Goal: Information Seeking & Learning: Learn about a topic

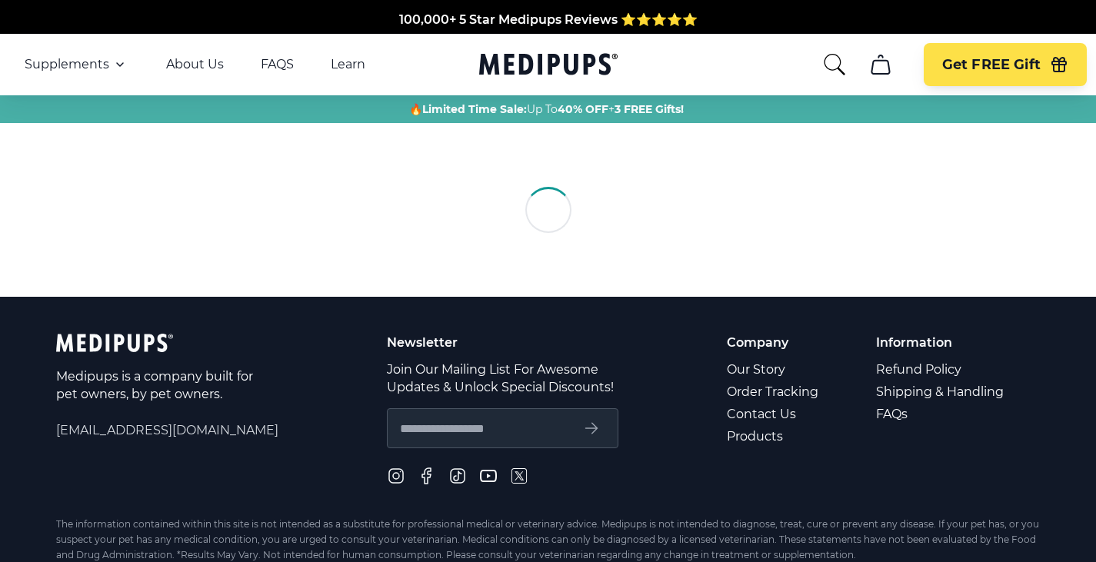
click at [827, 71] on icon "search" at bounding box center [834, 64] width 25 height 25
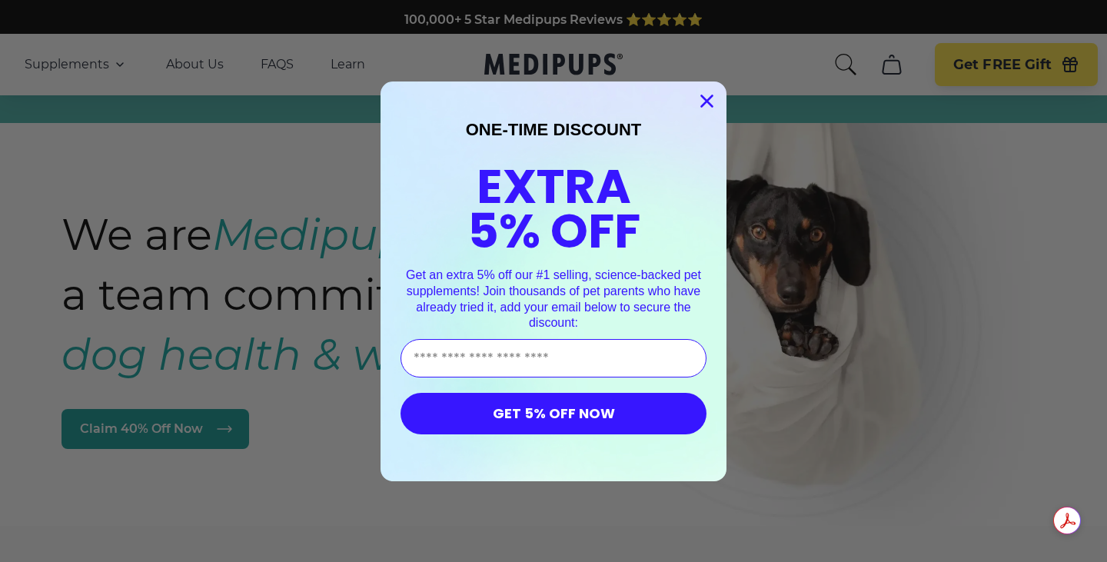
click at [697, 94] on circle "Close dialog" at bounding box center [706, 100] width 25 height 25
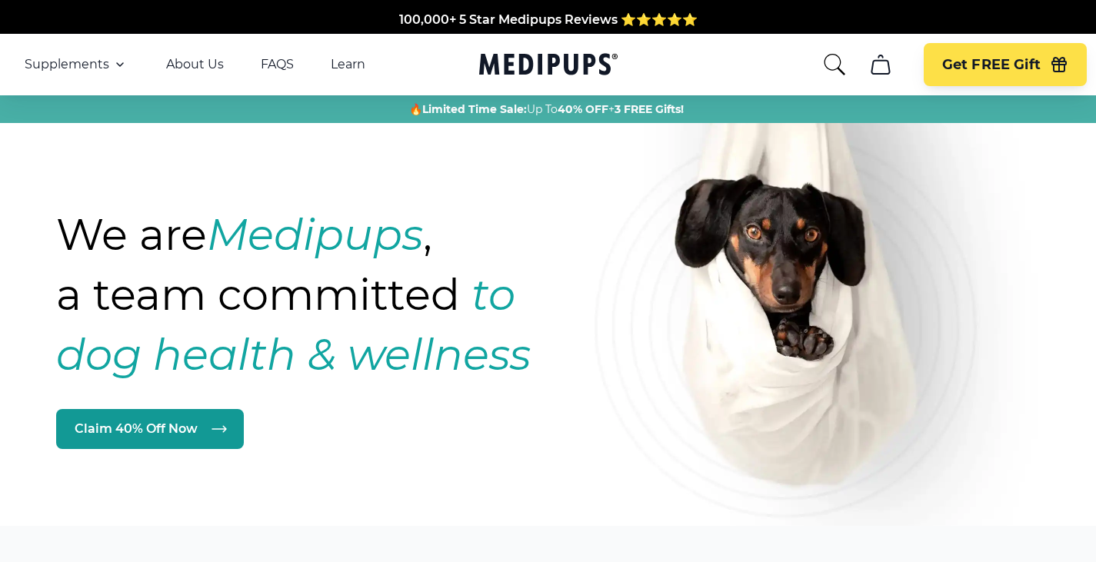
click at [877, 70] on icon "cart" at bounding box center [880, 64] width 25 height 25
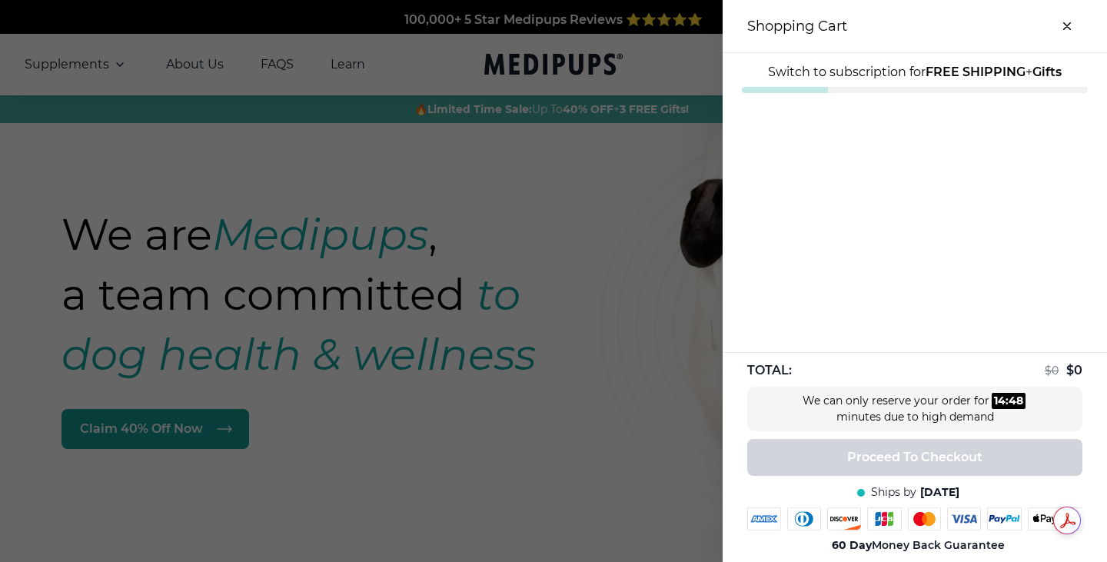
click at [901, 545] on span "60 Day Money Back Guarantee" at bounding box center [918, 545] width 173 height 15
click at [910, 446] on div "TOTAL: $ 0 $ 0 We can only reserve your order for 14 : 41 minutes due to high d…" at bounding box center [915, 457] width 384 height 210
click at [1064, 23] on icon "close-cart" at bounding box center [1067, 26] width 6 height 6
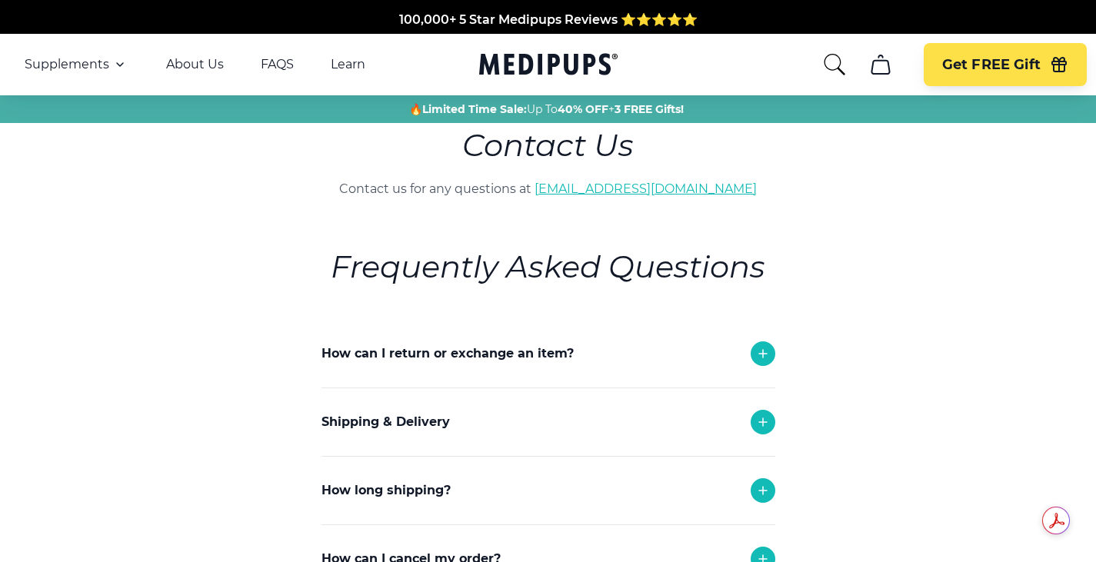
click at [629, 186] on link "[EMAIL_ADDRESS][DOMAIN_NAME]" at bounding box center [645, 188] width 222 height 15
click at [837, 77] on div "Get FREE Gift" at bounding box center [954, 64] width 265 height 43
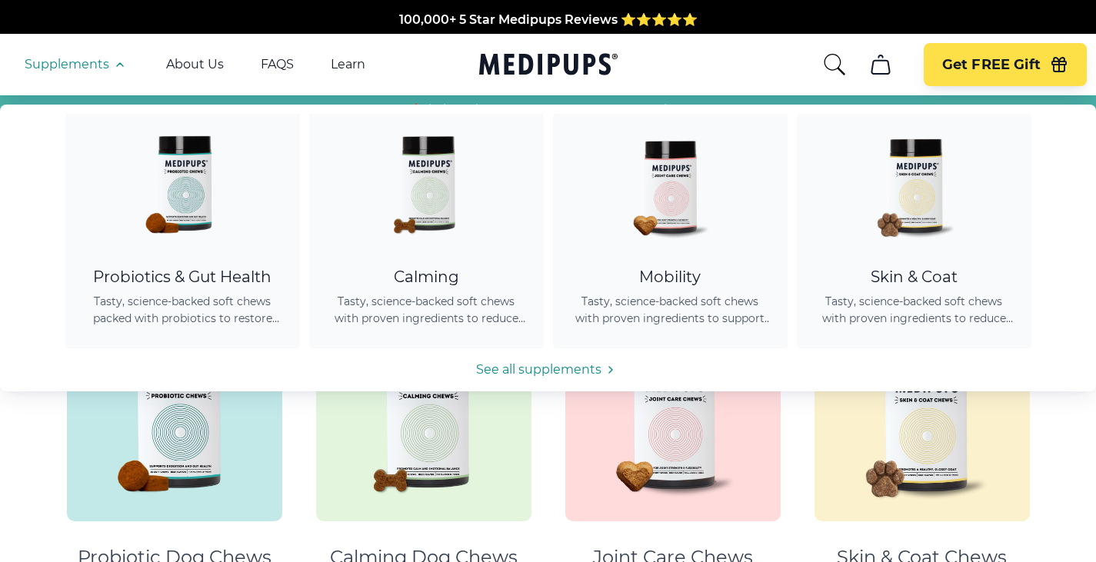
drag, startPoint x: 0, startPoint y: 0, endPoint x: 115, endPoint y: 69, distance: 134.5
click at [115, 69] on icon "button" at bounding box center [120, 64] width 18 height 18
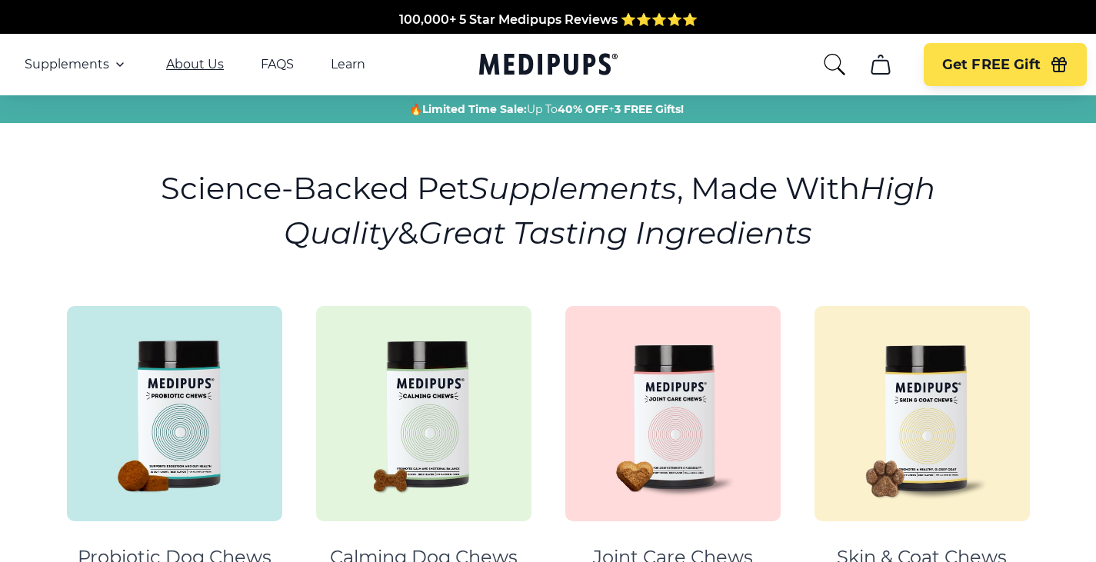
click at [211, 72] on link "About Us" at bounding box center [195, 64] width 58 height 15
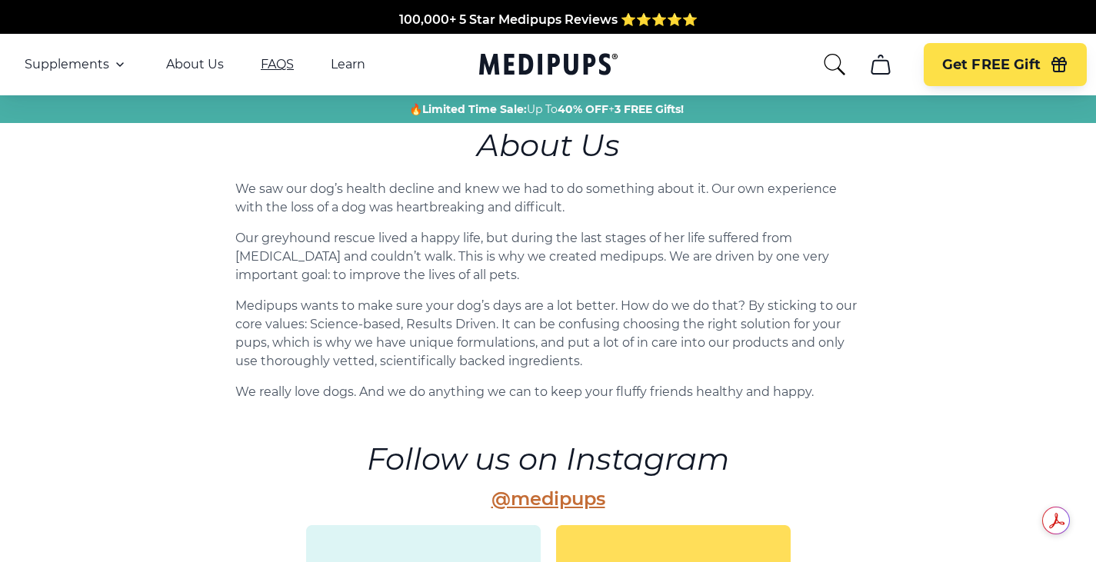
click at [288, 72] on link "FAQS" at bounding box center [277, 64] width 33 height 15
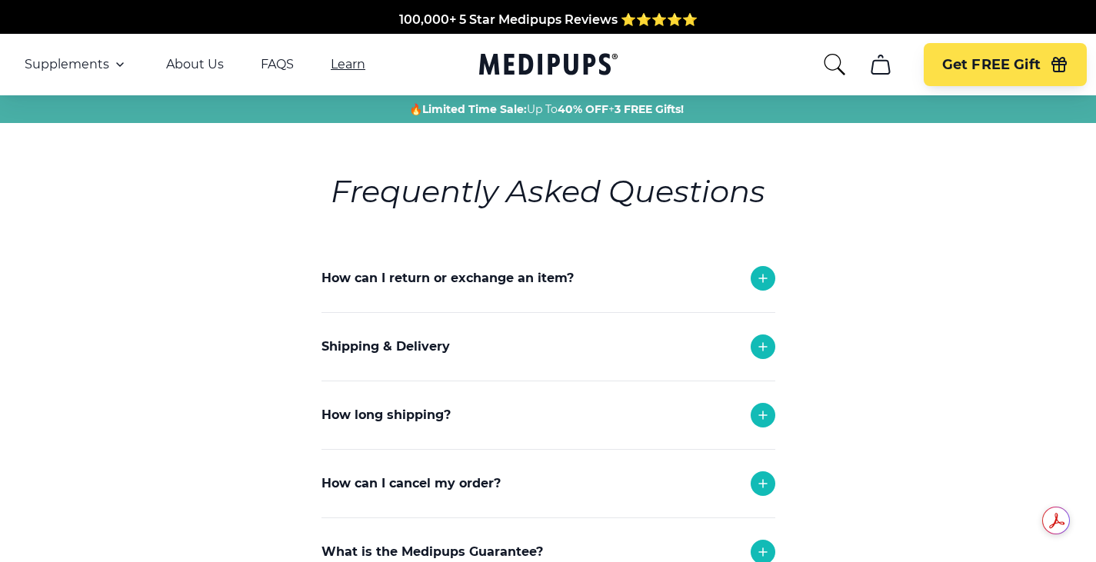
click at [361, 70] on link "Learn" at bounding box center [348, 64] width 35 height 15
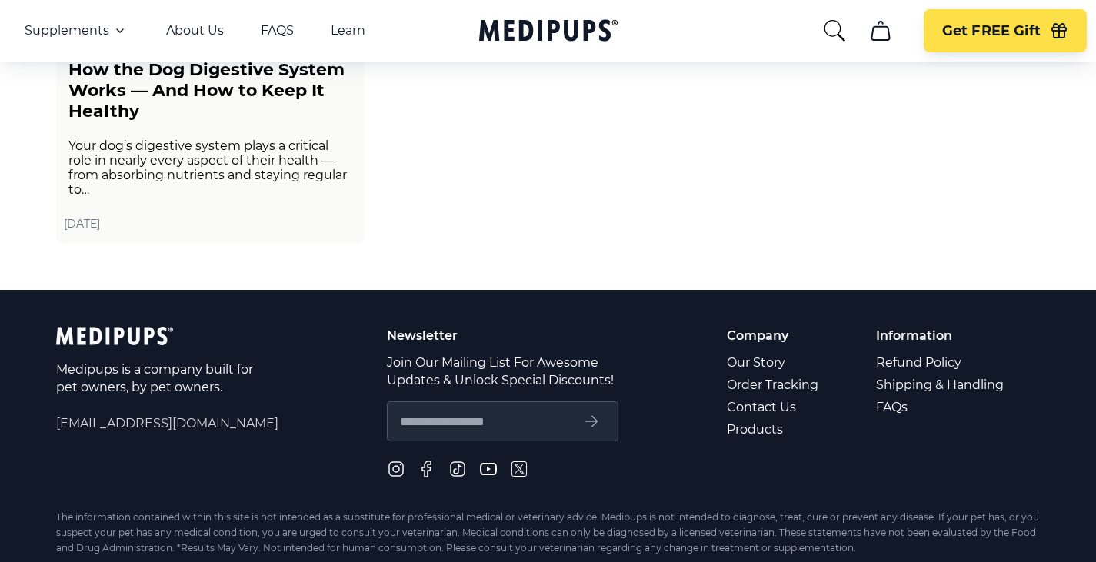
scroll to position [2747, 0]
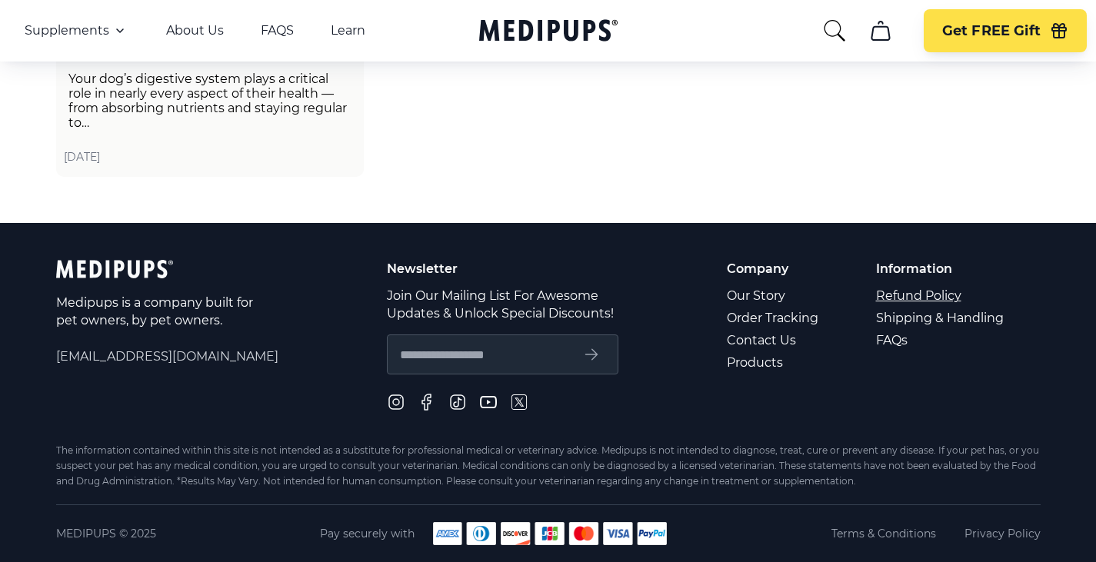
click at [918, 295] on link "Refund Policy" at bounding box center [941, 296] width 130 height 22
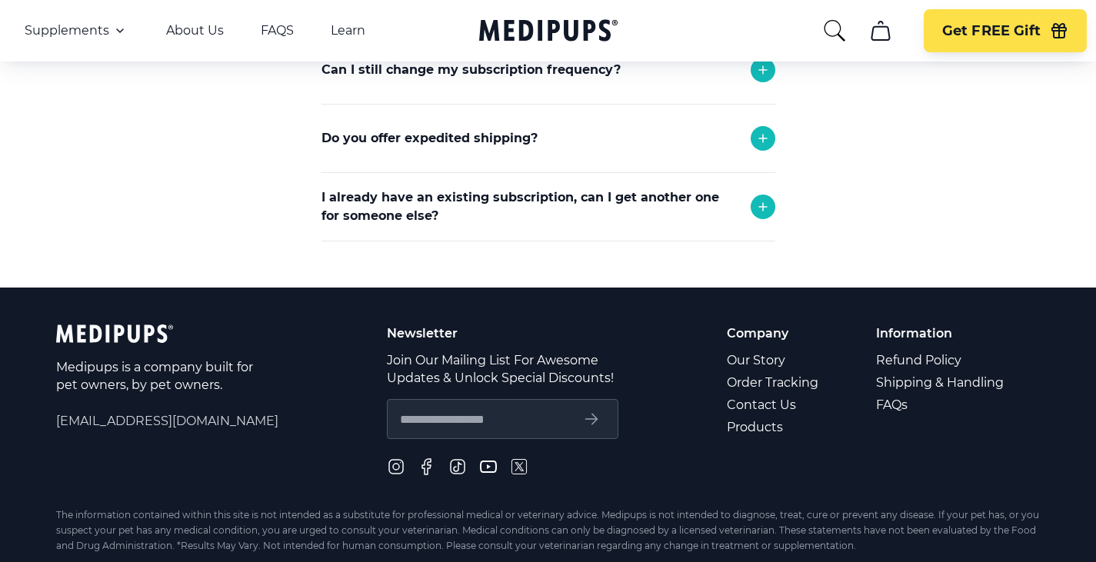
scroll to position [996, 0]
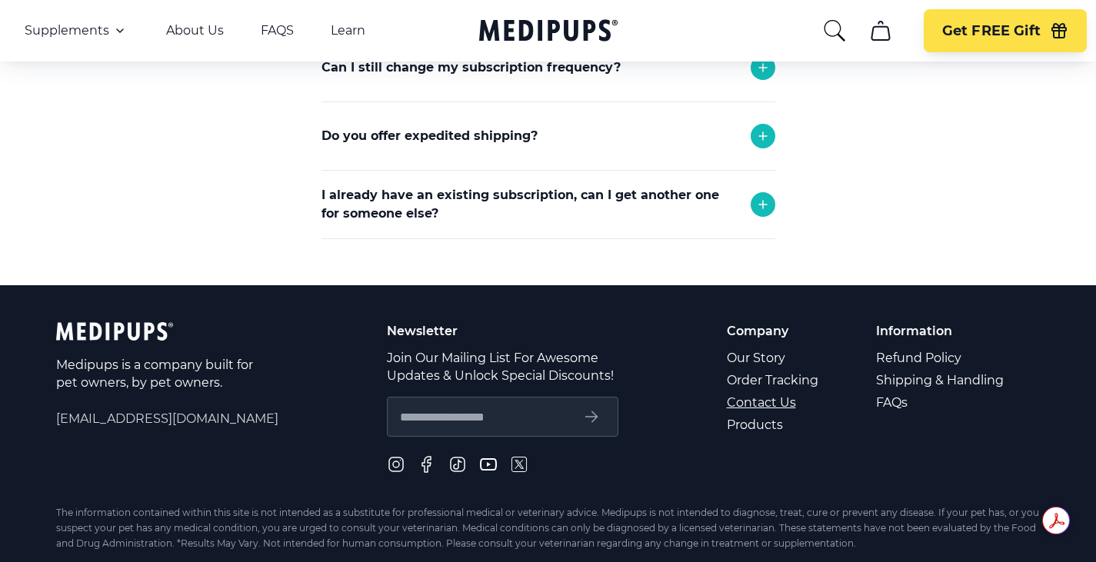
click at [761, 399] on link "Contact Us" at bounding box center [774, 402] width 94 height 22
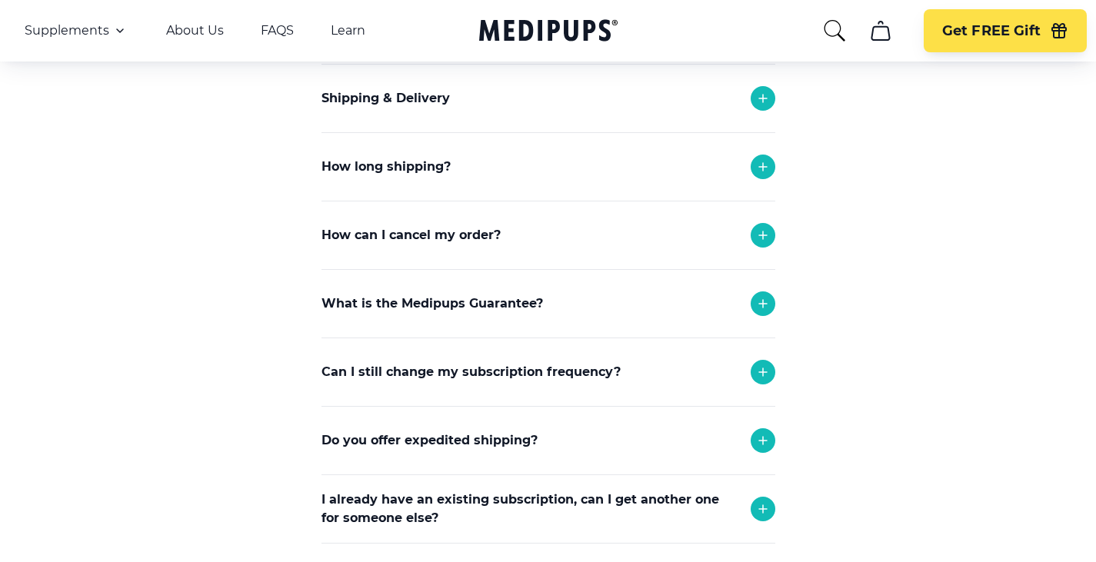
scroll to position [334, 0]
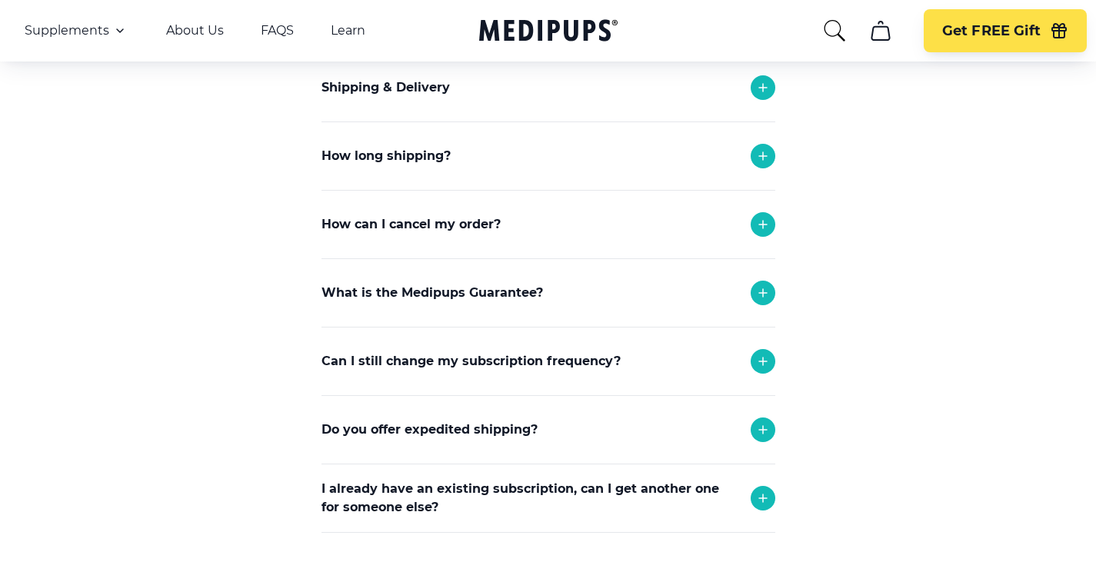
click at [760, 229] on icon at bounding box center [763, 224] width 18 height 18
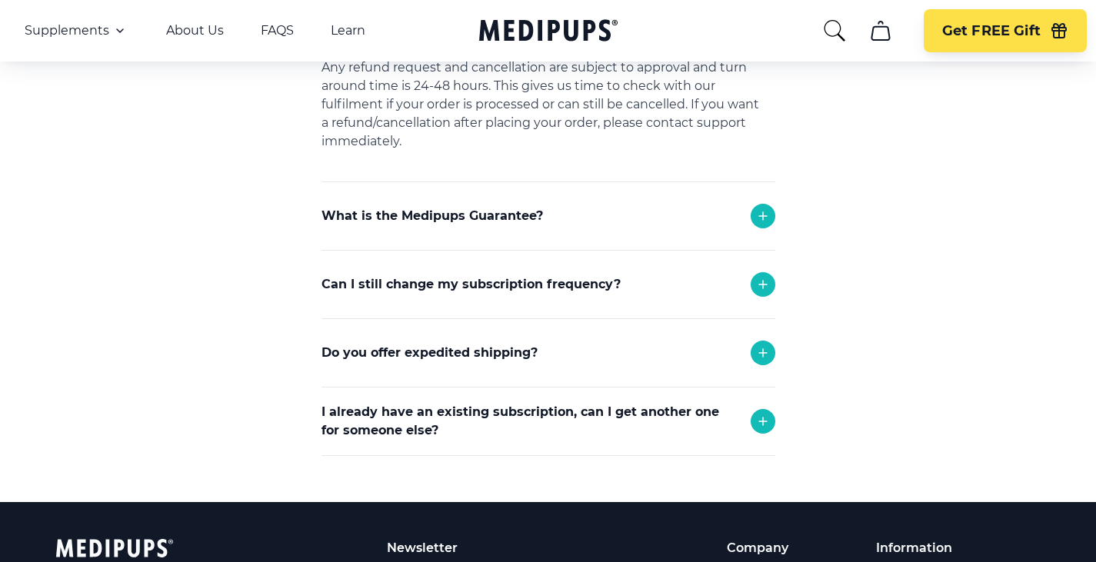
scroll to position [548, 0]
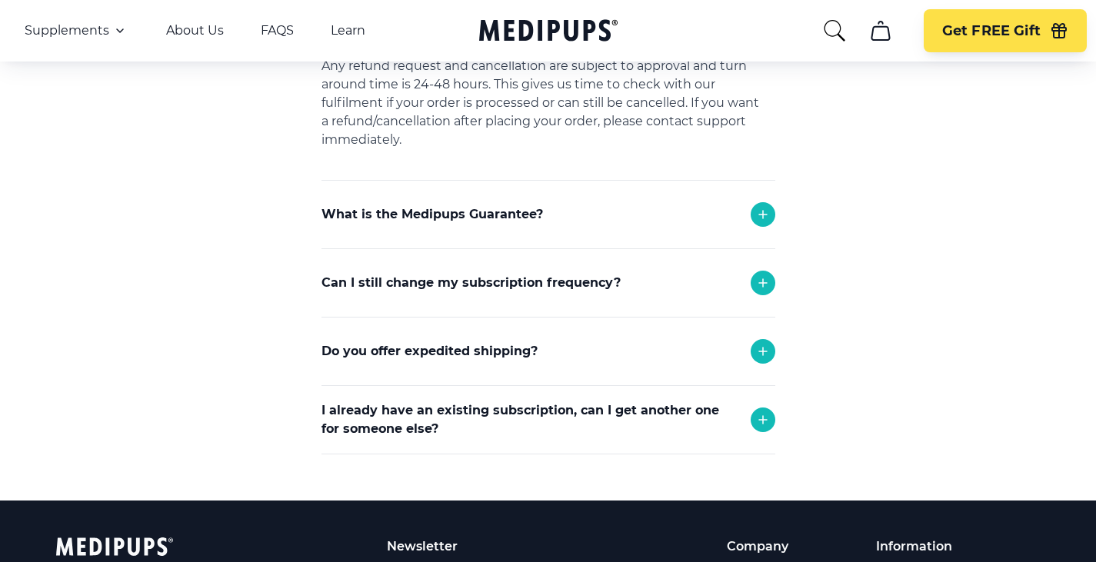
click at [766, 278] on icon at bounding box center [763, 283] width 18 height 18
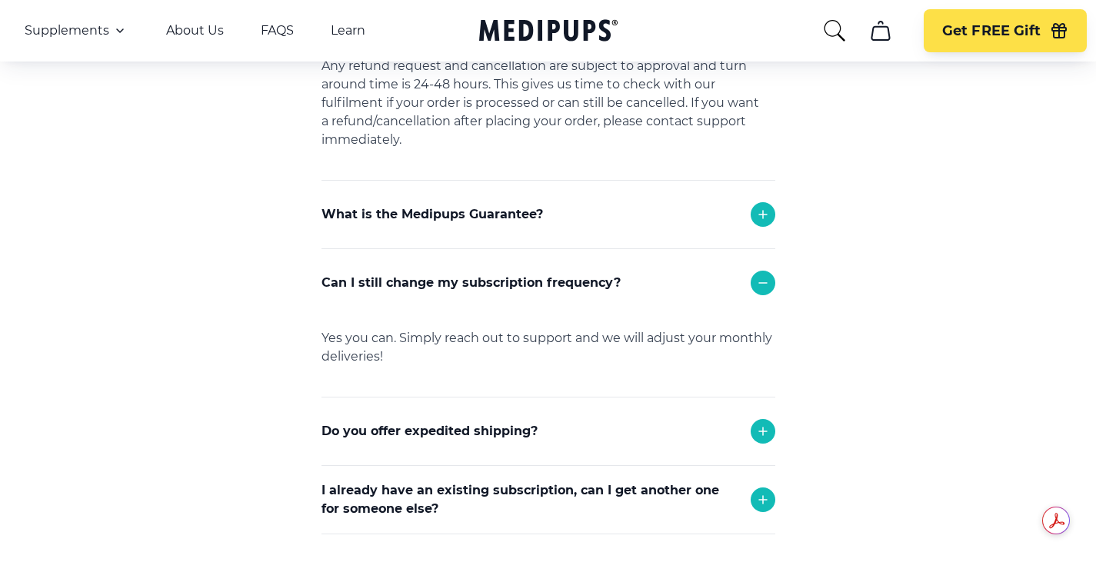
click at [769, 507] on icon at bounding box center [763, 500] width 18 height 18
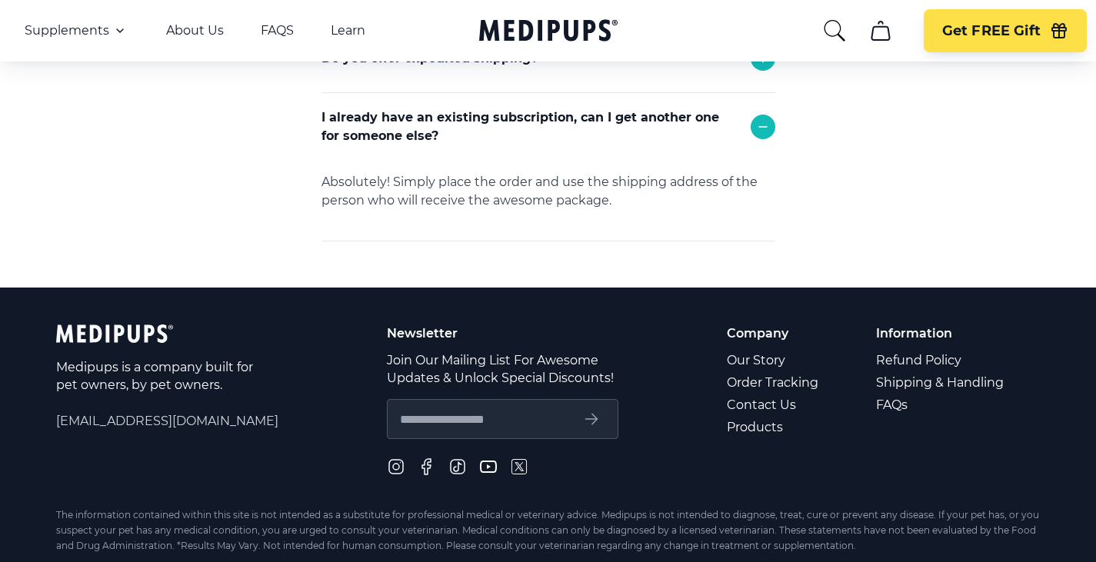
scroll to position [923, 0]
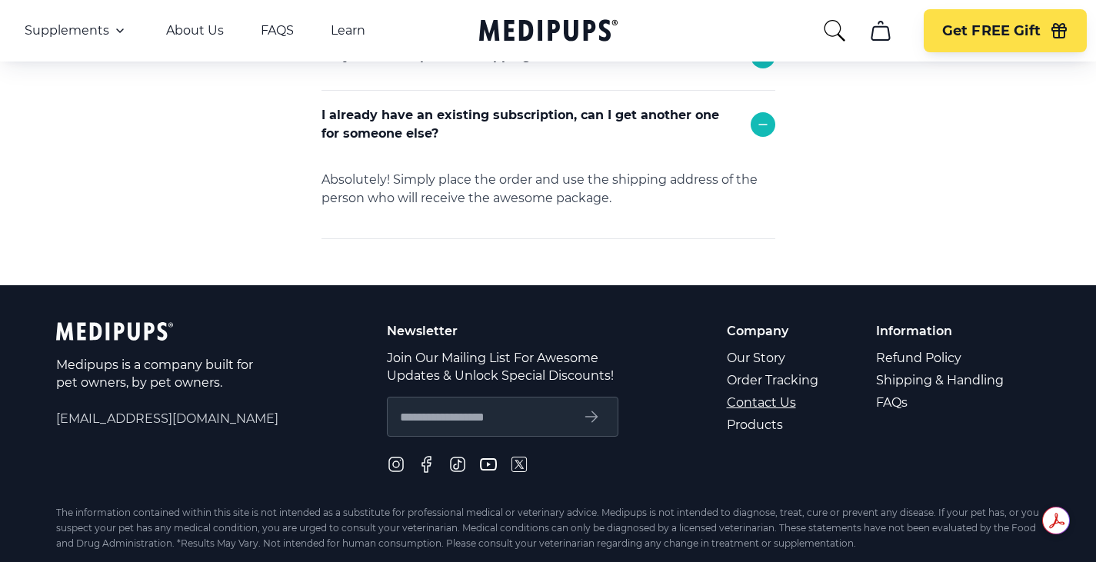
click at [788, 399] on link "Contact Us" at bounding box center [774, 402] width 94 height 22
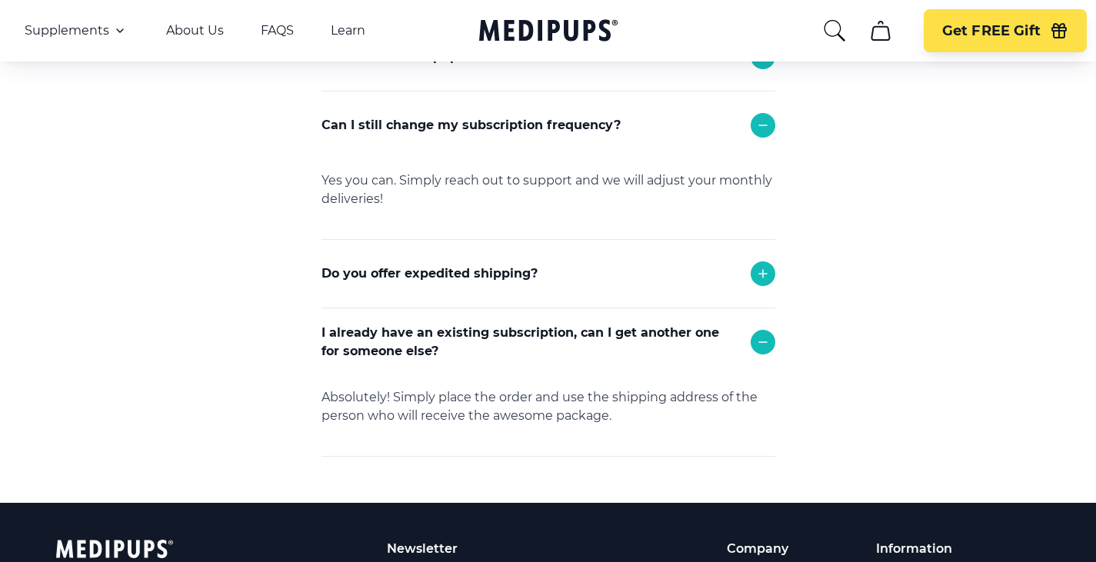
scroll to position [707, 0]
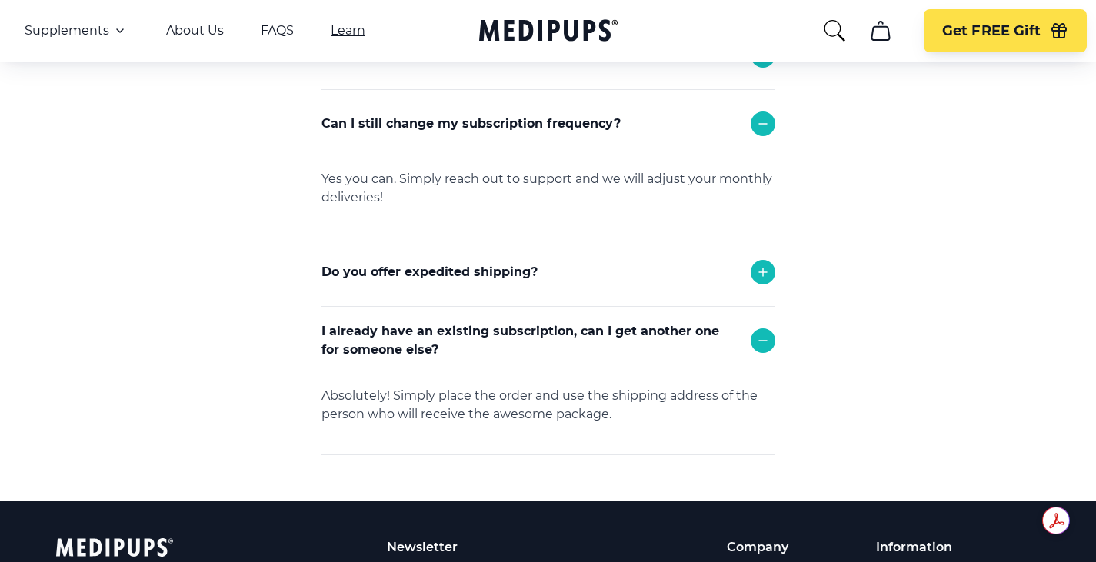
click at [334, 29] on link "Learn" at bounding box center [348, 30] width 35 height 15
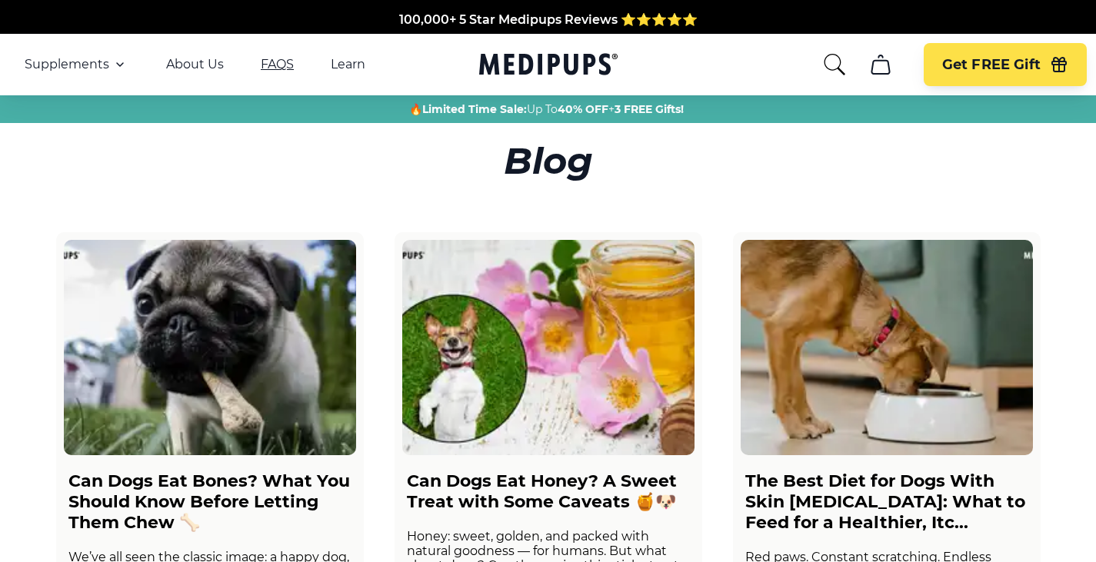
click at [271, 59] on link "FAQS" at bounding box center [277, 64] width 33 height 15
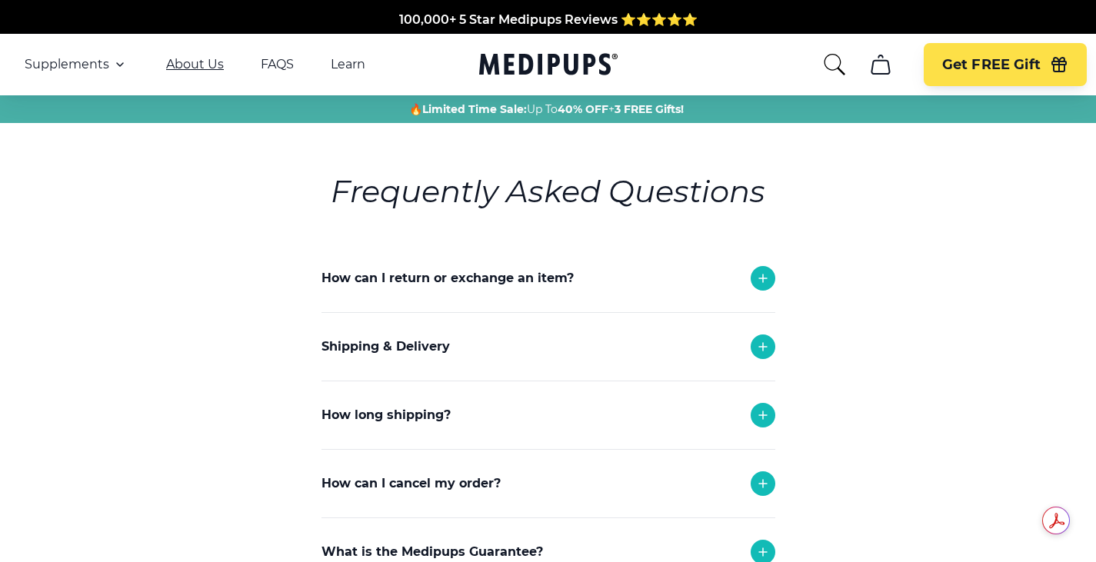
click at [201, 66] on link "About Us" at bounding box center [195, 64] width 58 height 15
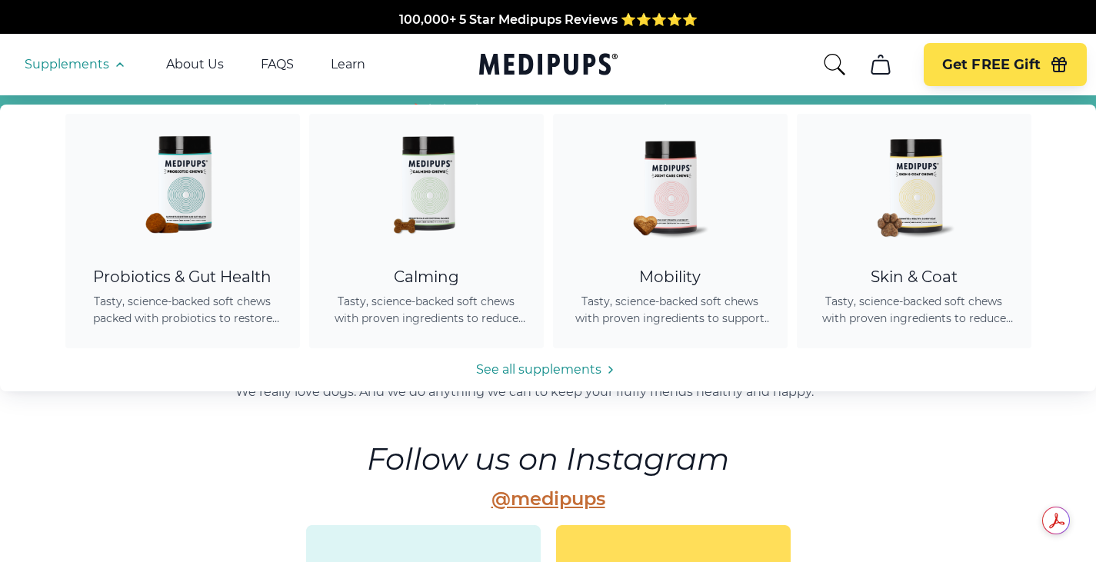
click at [112, 65] on icon "button" at bounding box center [120, 64] width 18 height 18
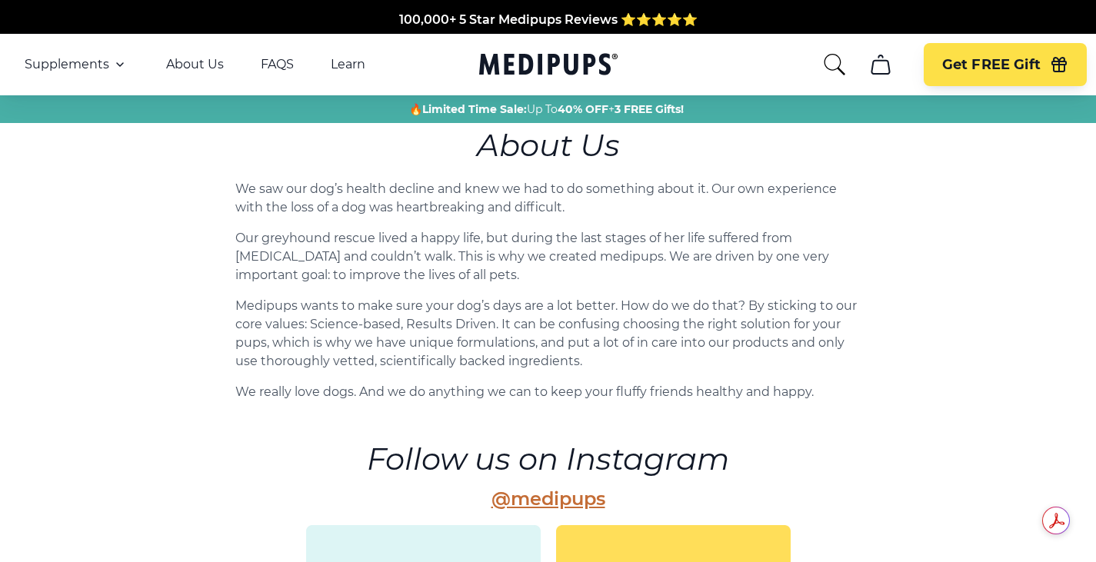
click at [112, 65] on icon "button" at bounding box center [120, 64] width 18 height 18
